Goal: Obtain resource: Download file/media

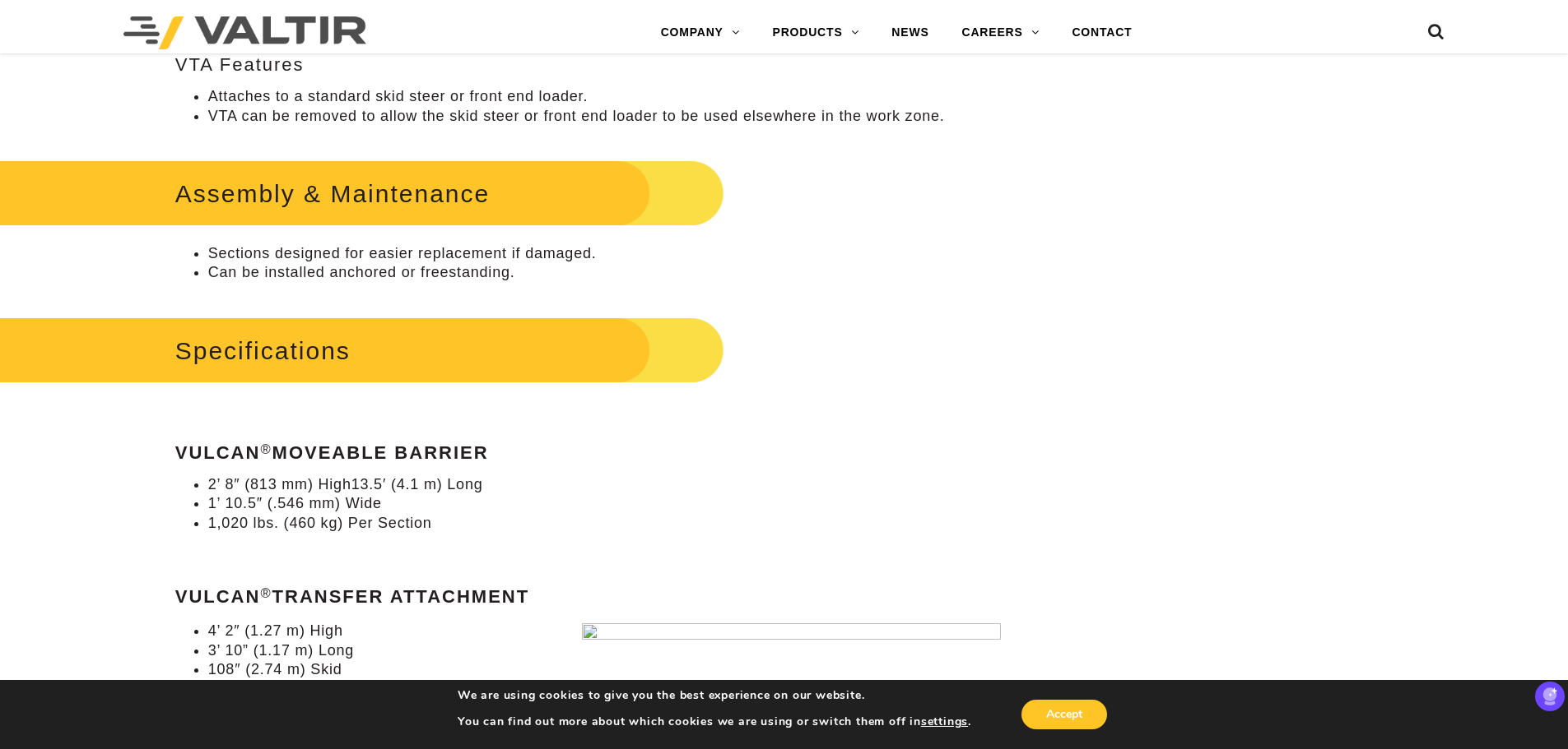
scroll to position [1233, 0]
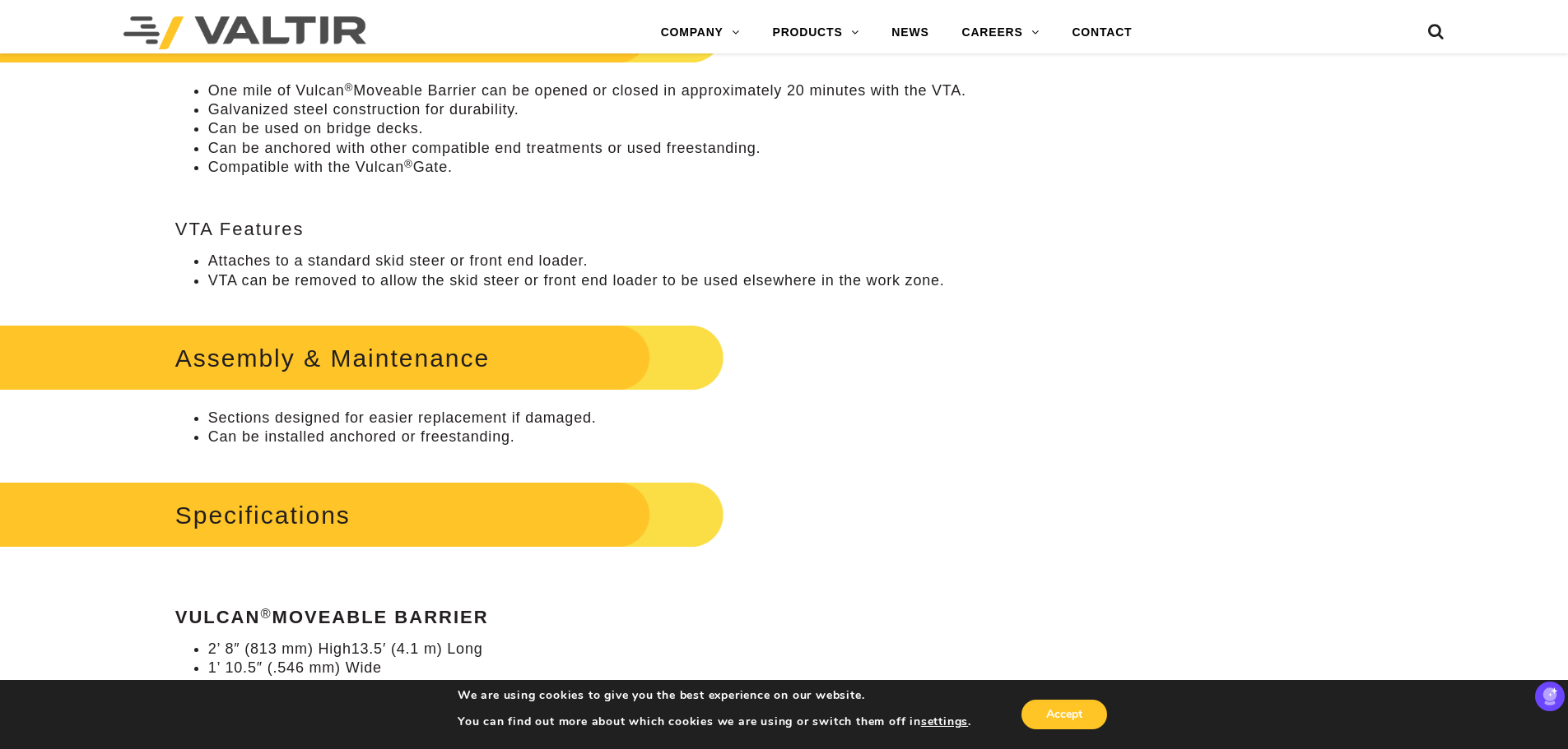
click at [304, 509] on h2 "Specifications" at bounding box center [332, 515] width 784 height 76
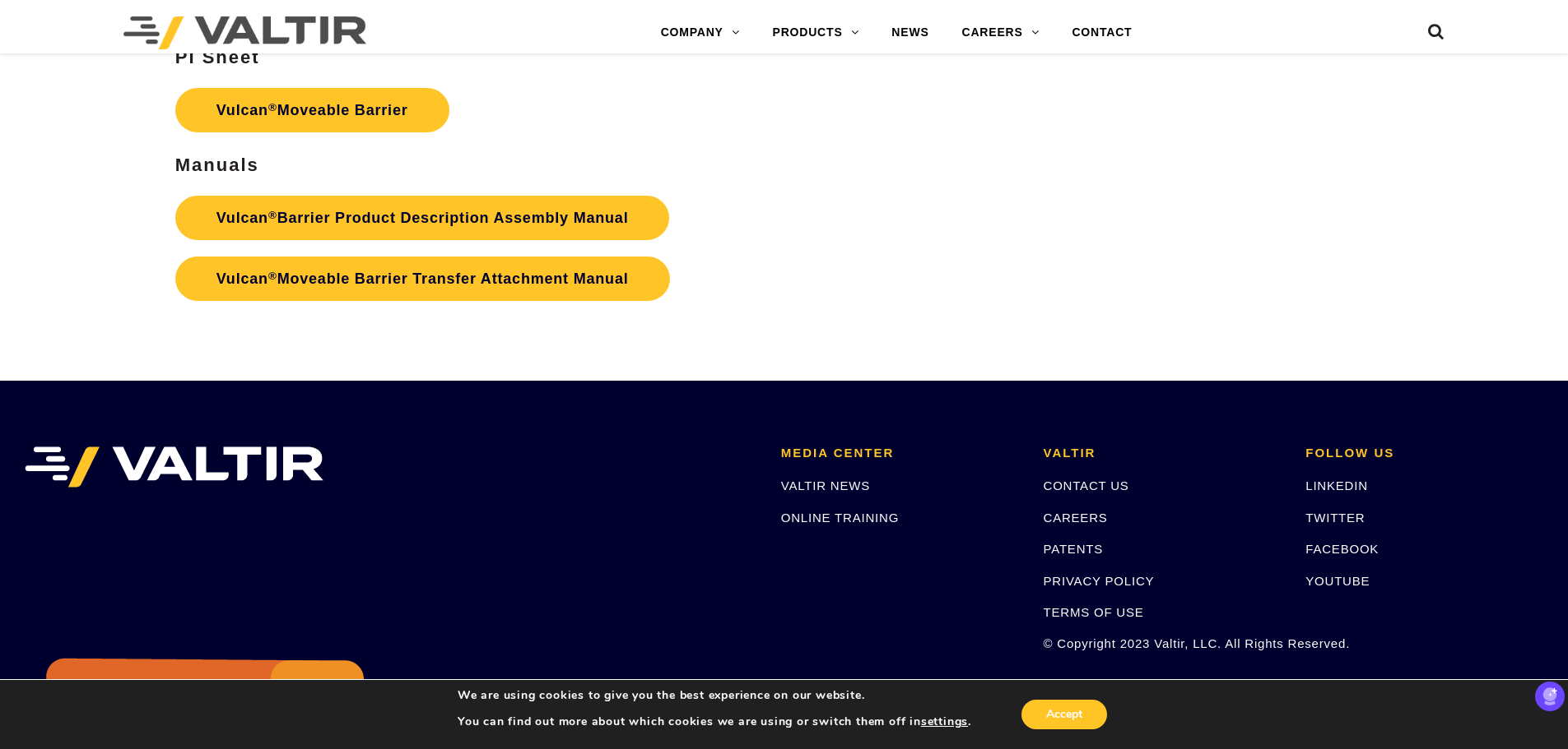
scroll to position [2897, 0]
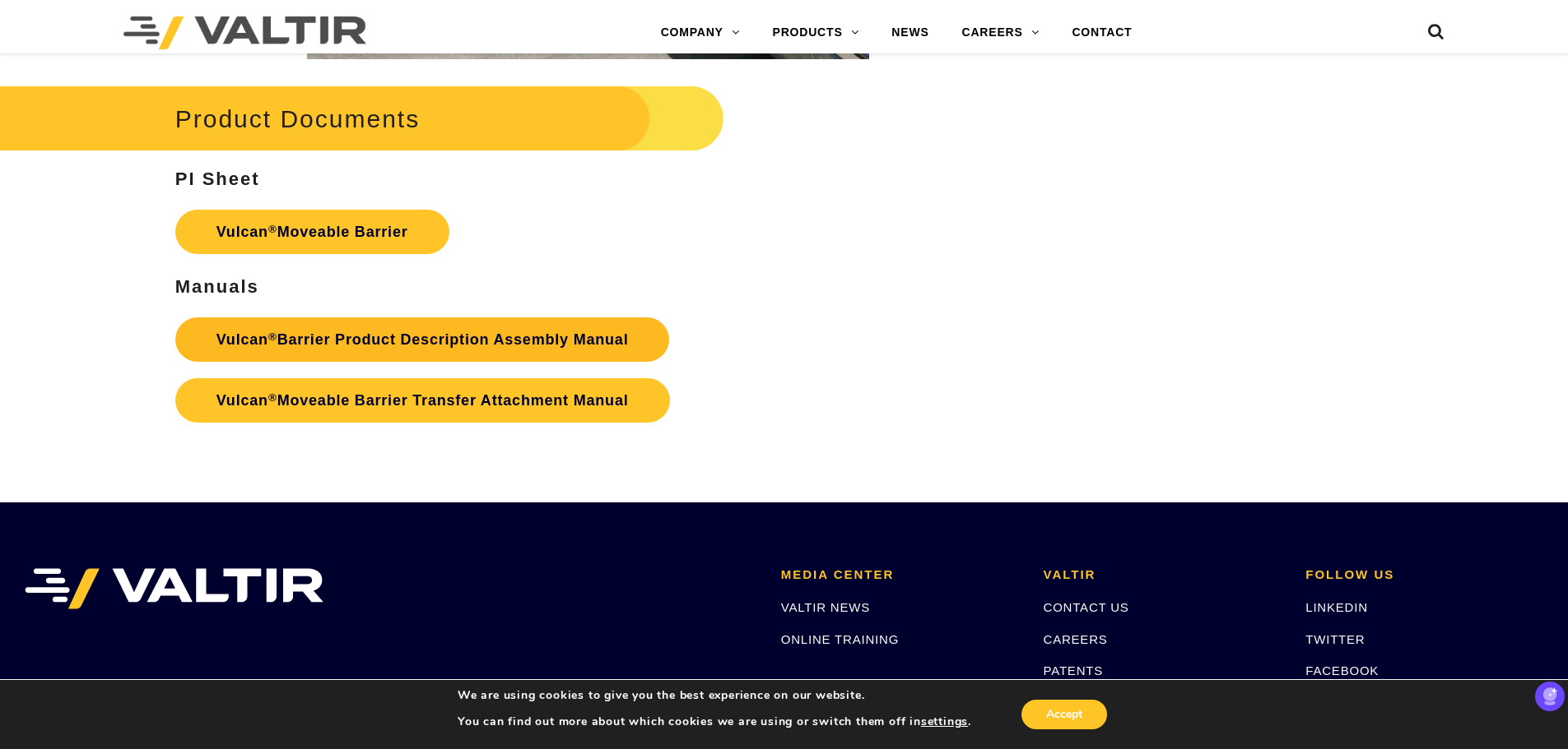
click at [364, 342] on link "Vulcan ® Barrier Product Description Assembly Manual" at bounding box center [423, 339] width 495 height 45
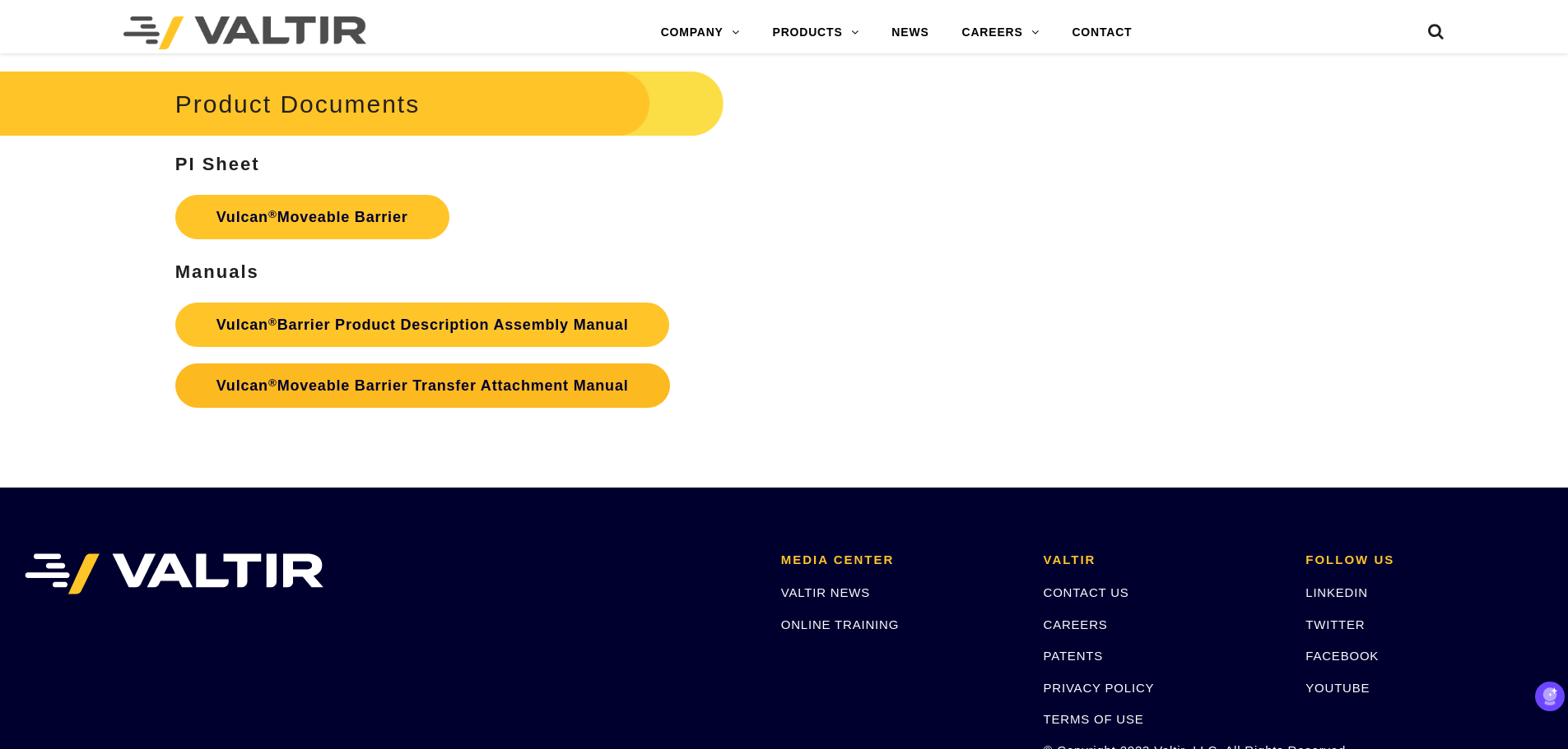
scroll to position [2897, 0]
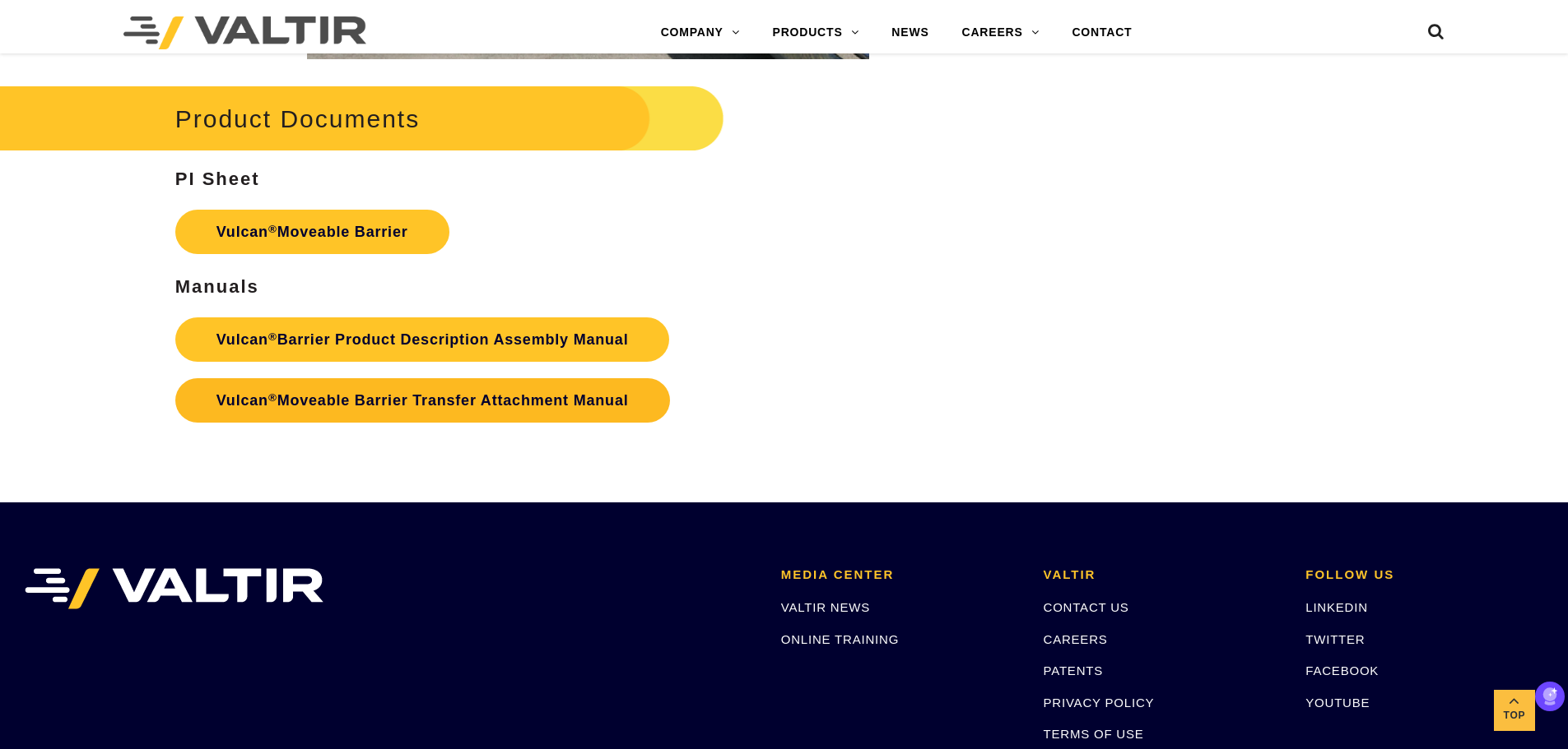
click at [499, 406] on link "Vulcan ® Moveable Barrier Transfer Attachment Manual" at bounding box center [423, 400] width 495 height 45
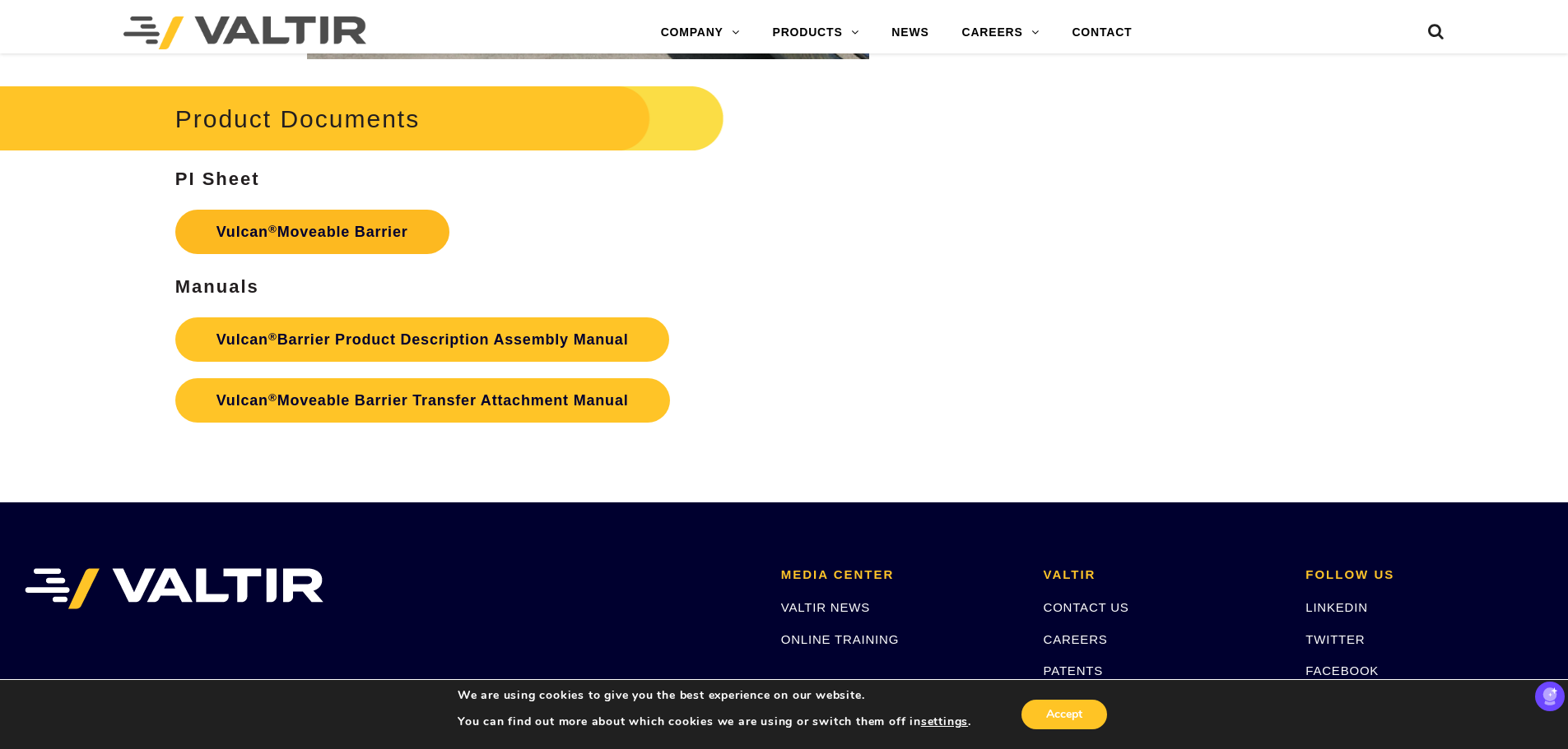
click at [409, 232] on link "Vulcan ® Moveable Barrier" at bounding box center [312, 232] width 274 height 45
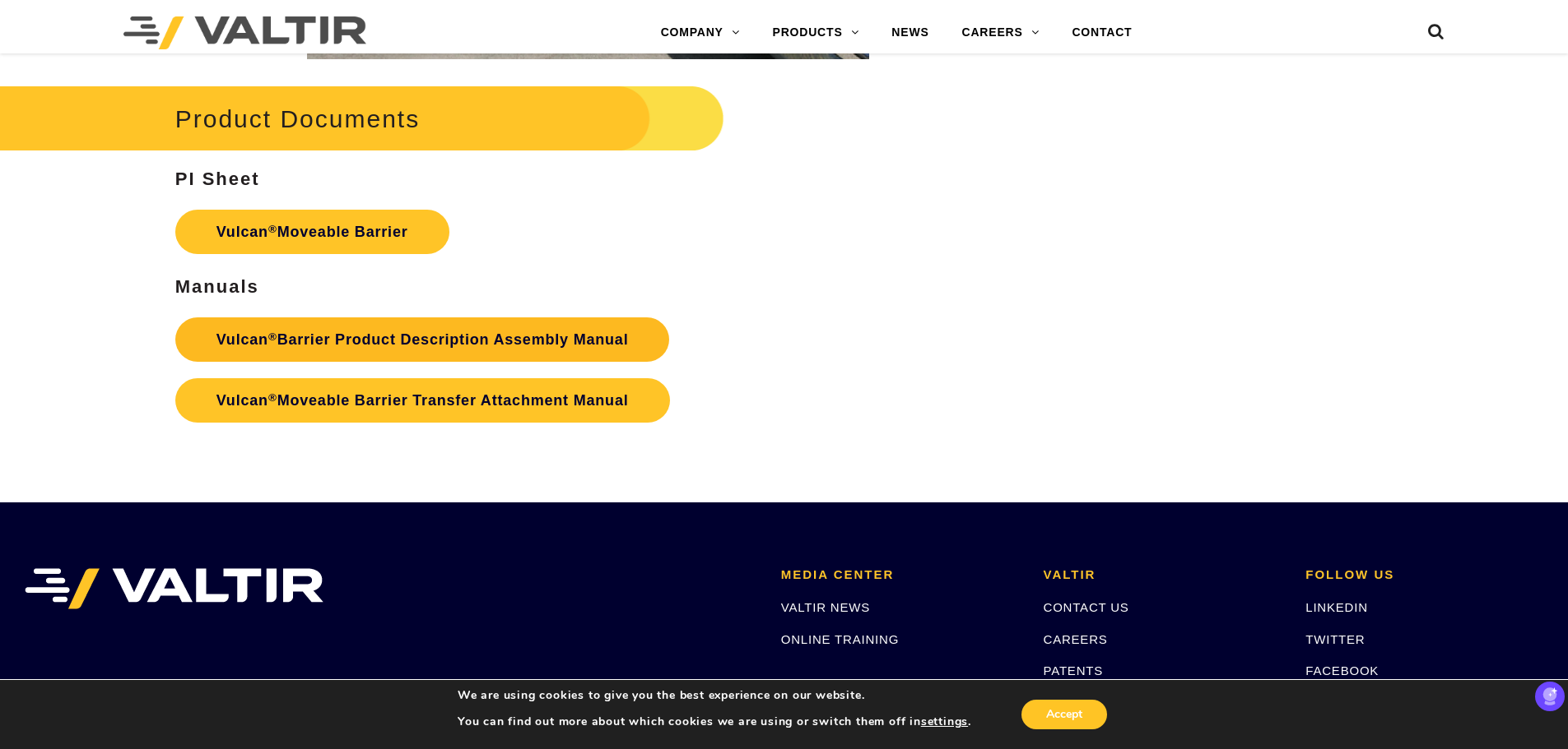
click at [416, 343] on link "Vulcan ® Barrier Product Description Assembly Manual" at bounding box center [423, 339] width 495 height 45
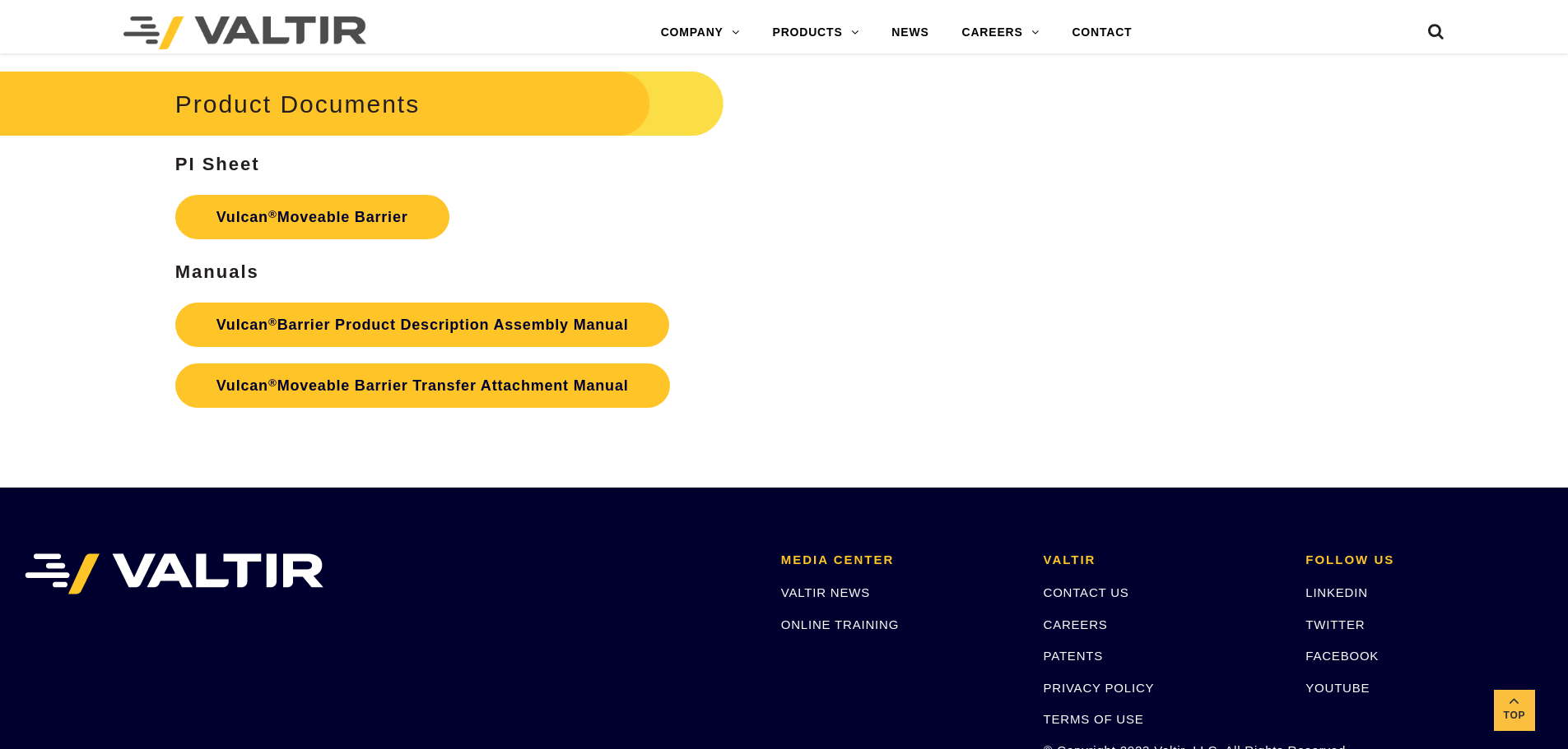
scroll to position [2897, 0]
